Goal: Transaction & Acquisition: Purchase product/service

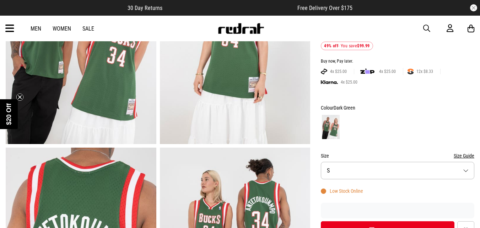
scroll to position [202, 0]
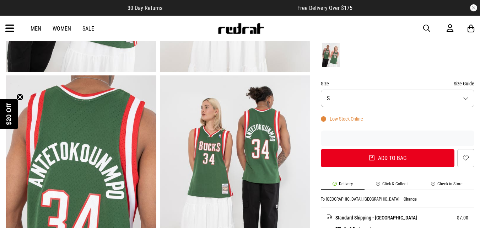
click at [431, 90] on button "Size S" at bounding box center [398, 98] width 154 height 17
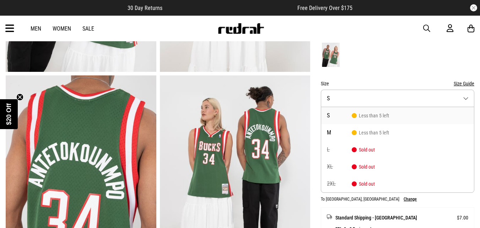
scroll to position [0, 0]
drag, startPoint x: 483, startPoint y: 55, endPoint x: 483, endPoint y: 62, distance: 7.1
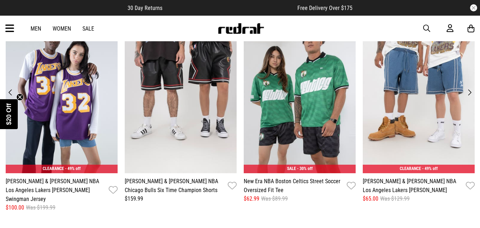
scroll to position [840, 0]
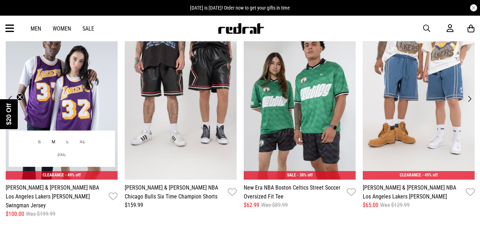
click at [58, 73] on img at bounding box center [62, 102] width 112 height 154
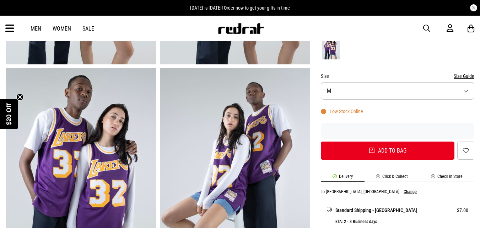
scroll to position [207, 0]
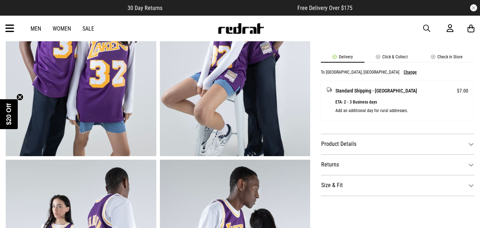
scroll to position [351, 0]
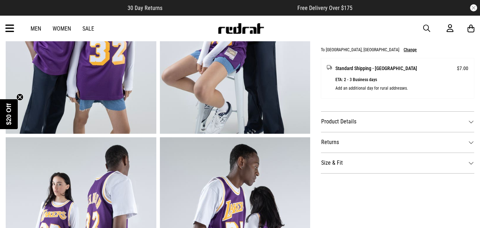
click at [447, 155] on dt "Size & Fit" at bounding box center [398, 163] width 154 height 21
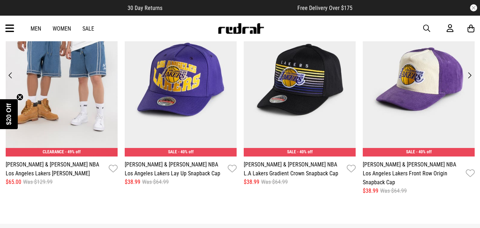
scroll to position [0, 0]
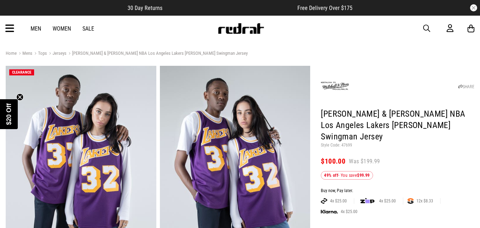
click at [89, 32] on link "Sale" at bounding box center [88, 28] width 12 height 7
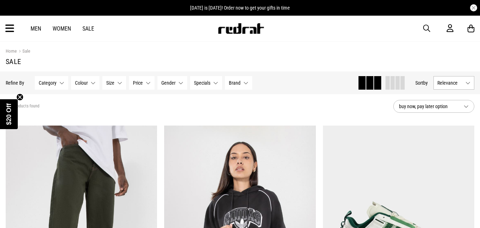
click at [56, 84] on span "Category" at bounding box center [48, 83] width 18 height 6
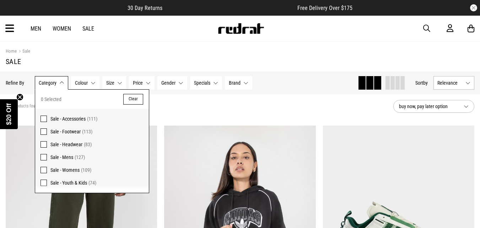
click at [42, 158] on span at bounding box center [44, 157] width 6 height 6
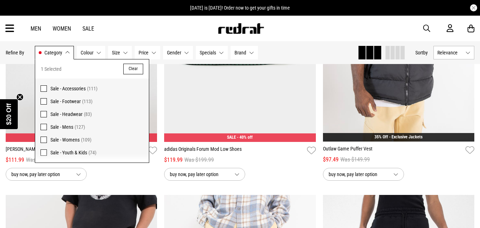
scroll to position [239, 0]
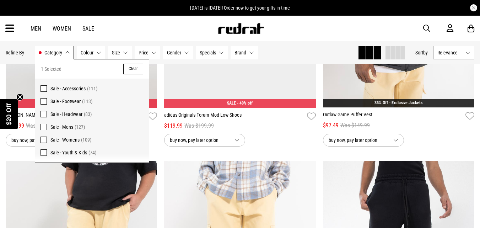
click at [67, 50] on button "Category Sale - Mens" at bounding box center [54, 53] width 39 height 14
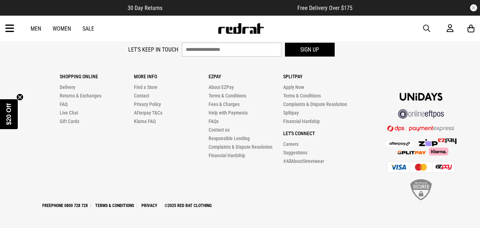
scroll to position [2112, 0]
